Goal: Register for event/course

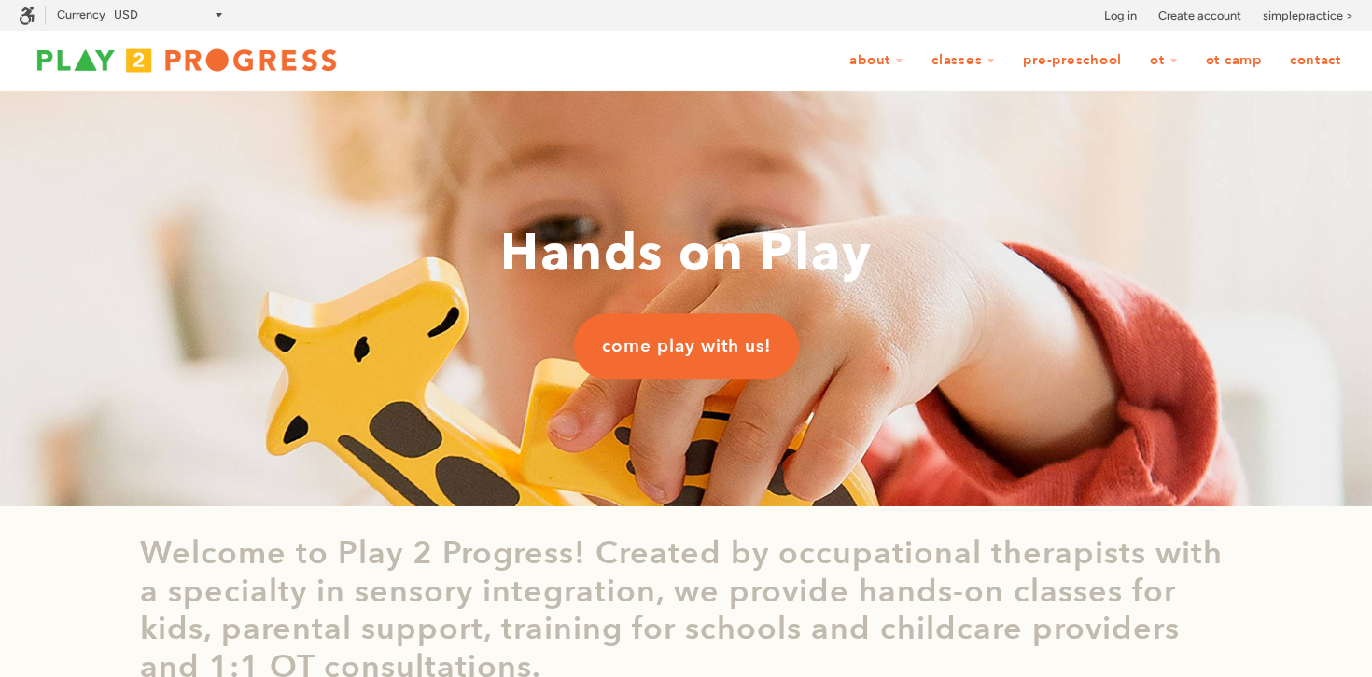
scroll to position [1, 1]
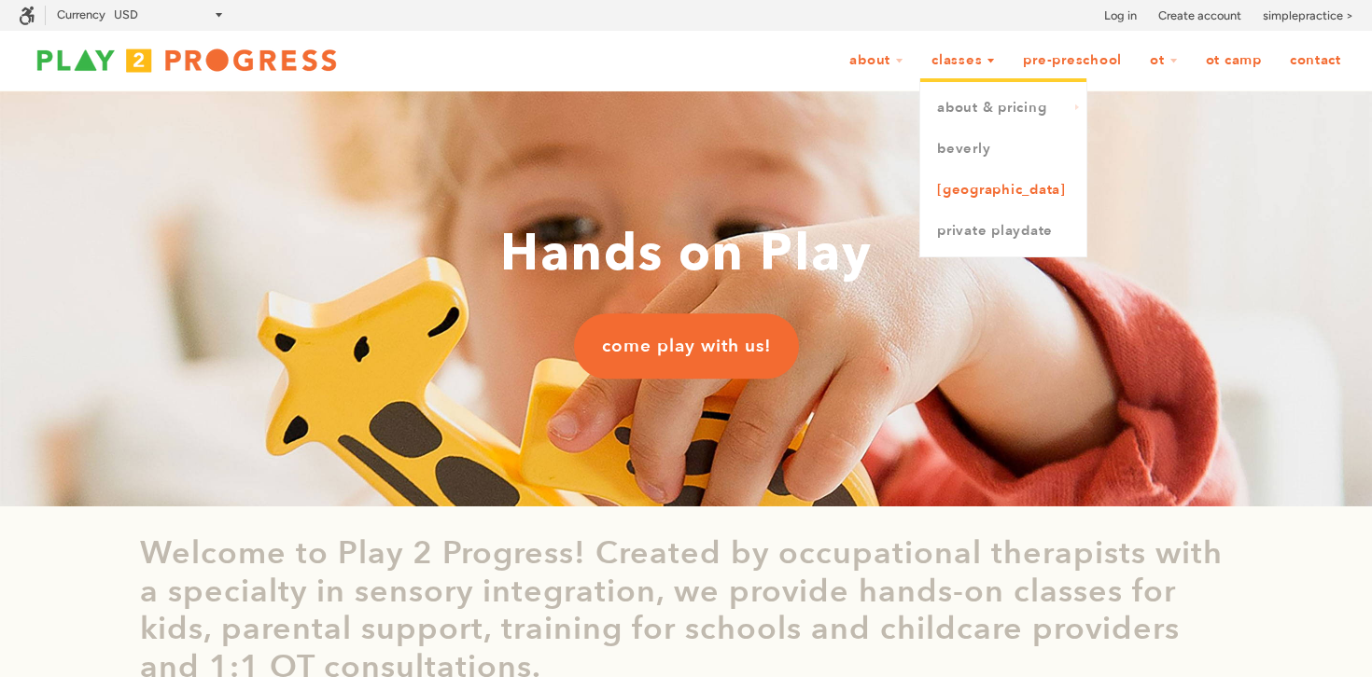
click at [977, 187] on link "[GEOGRAPHIC_DATA]" at bounding box center [1003, 190] width 166 height 41
